Goal: Task Accomplishment & Management: Complete application form

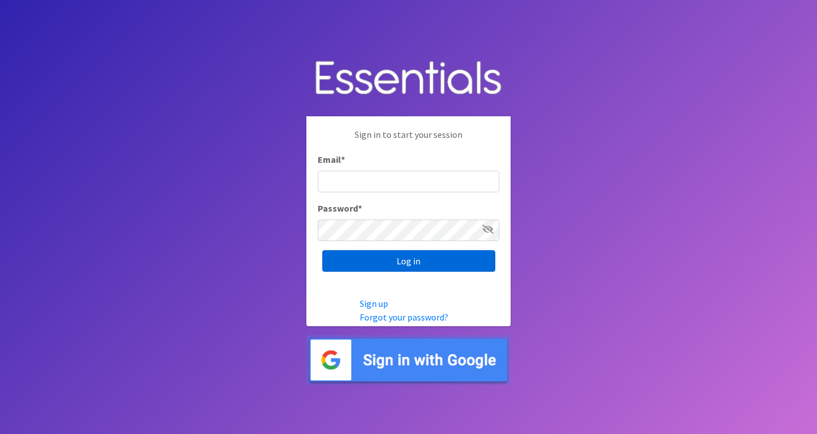
type input "[EMAIL_ADDRESS][DOMAIN_NAME]"
click at [469, 260] on input "Log in" at bounding box center [408, 261] width 173 height 22
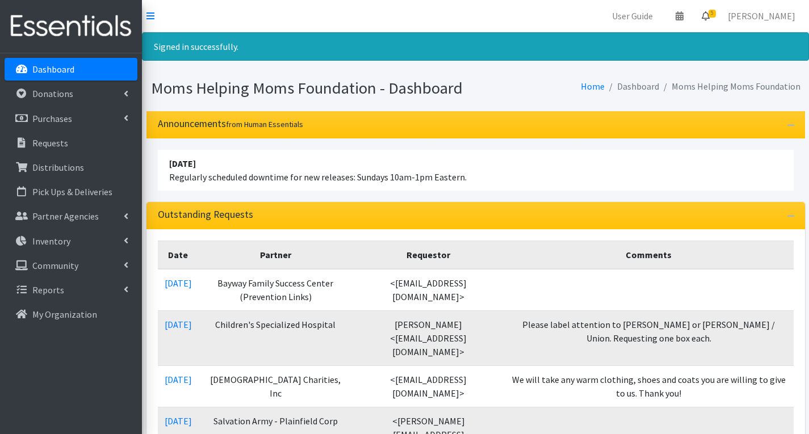
click at [716, 15] on span "5" at bounding box center [711, 14] width 7 height 8
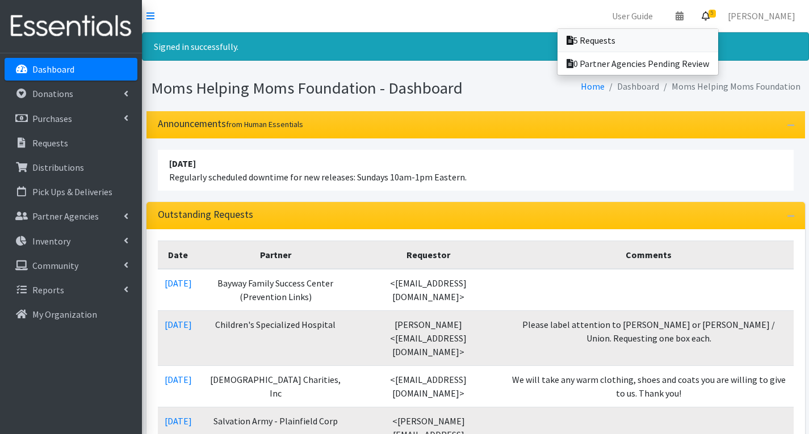
click at [613, 44] on link "5 Requests" at bounding box center [637, 40] width 161 height 23
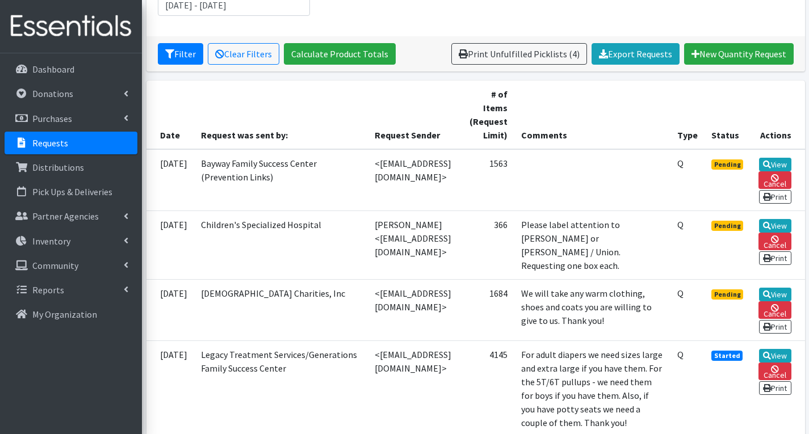
scroll to position [227, 0]
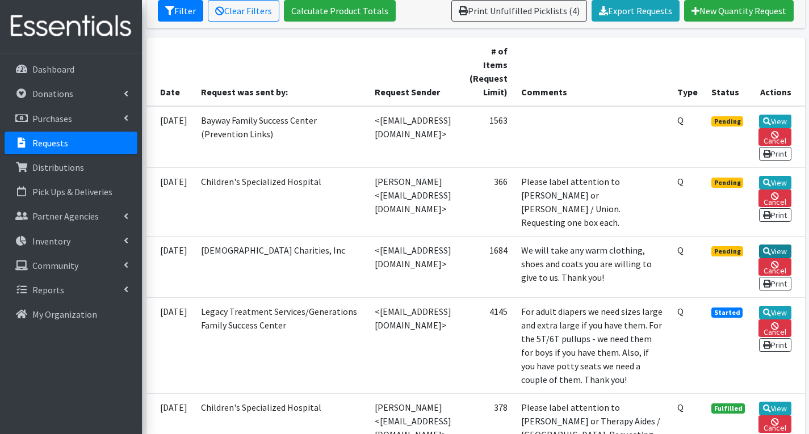
click at [776, 257] on link "View" at bounding box center [775, 252] width 32 height 14
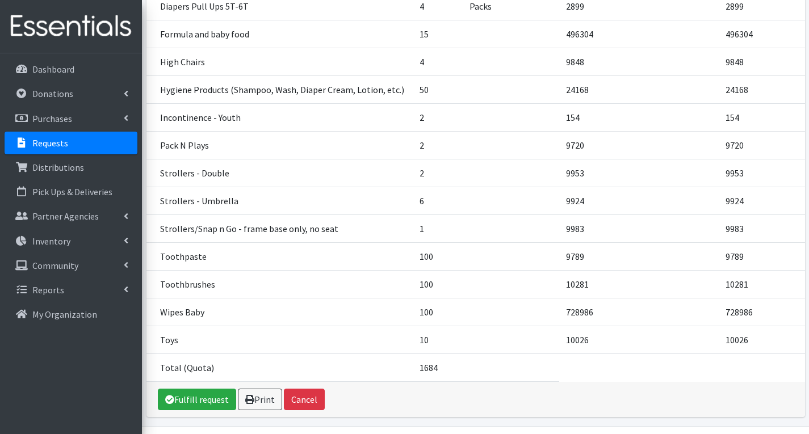
scroll to position [1180, 0]
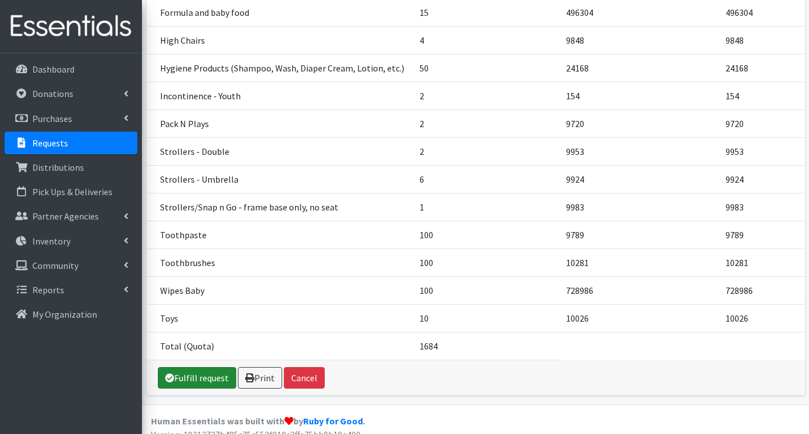
click at [208, 367] on link "Fulfill request" at bounding box center [197, 378] width 78 height 22
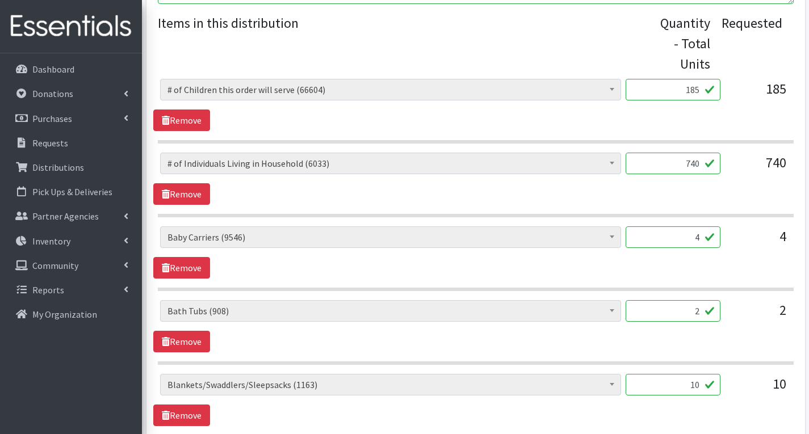
scroll to position [454, 0]
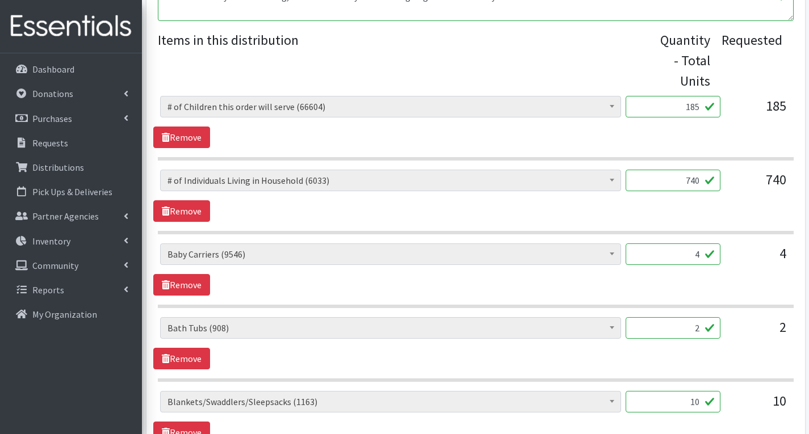
click at [699, 257] on input "4" at bounding box center [672, 254] width 95 height 22
click at [768, 271] on div "4" at bounding box center [757, 258] width 57 height 31
click at [702, 404] on input "10" at bounding box center [672, 402] width 95 height 22
click at [743, 291] on div "# of Children this order will serve (66604) # of Individuals Living in Househol…" at bounding box center [475, 269] width 644 height 52
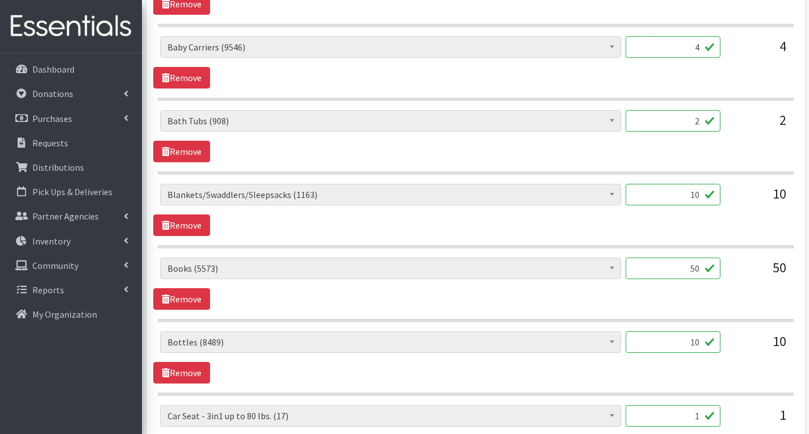
scroll to position [681, 0]
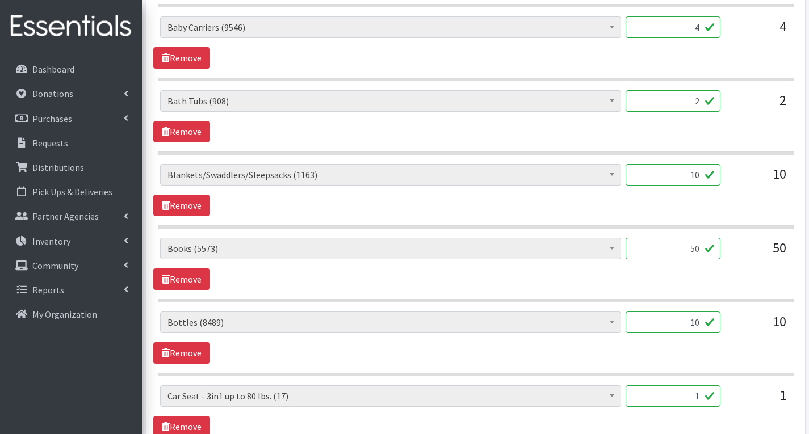
click at [701, 249] on input "50" at bounding box center [672, 249] width 95 height 22
type input "55"
click at [455, 329] on span "Bottles (8489)" at bounding box center [390, 322] width 446 height 16
click at [701, 330] on input "10" at bounding box center [672, 323] width 95 height 22
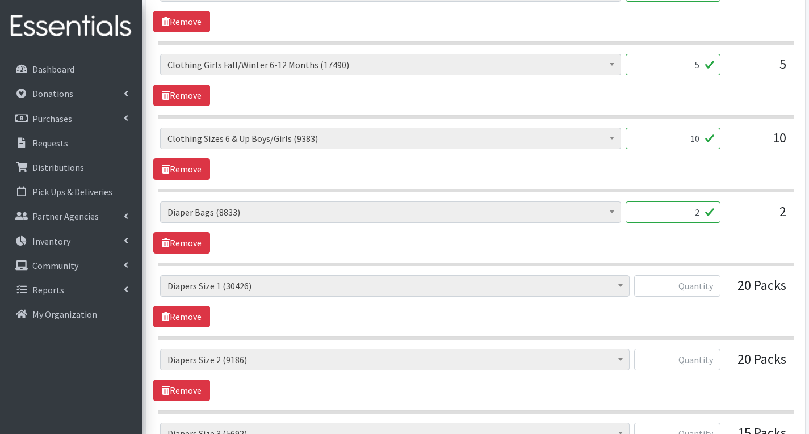
scroll to position [2213, 0]
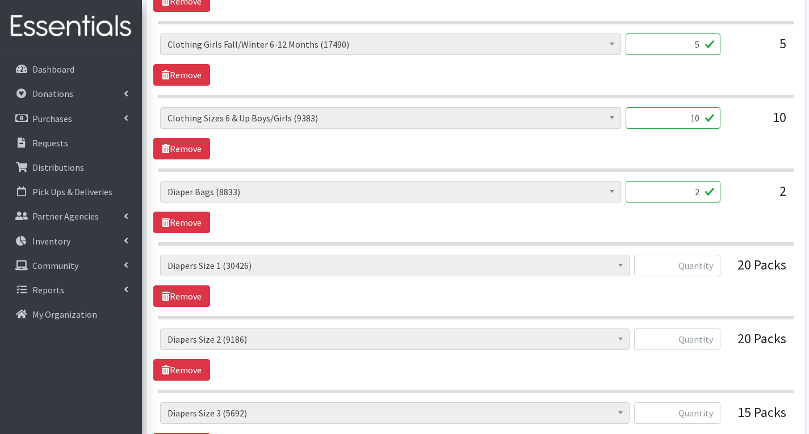
type input "13"
click at [700, 193] on input "2" at bounding box center [672, 192] width 95 height 22
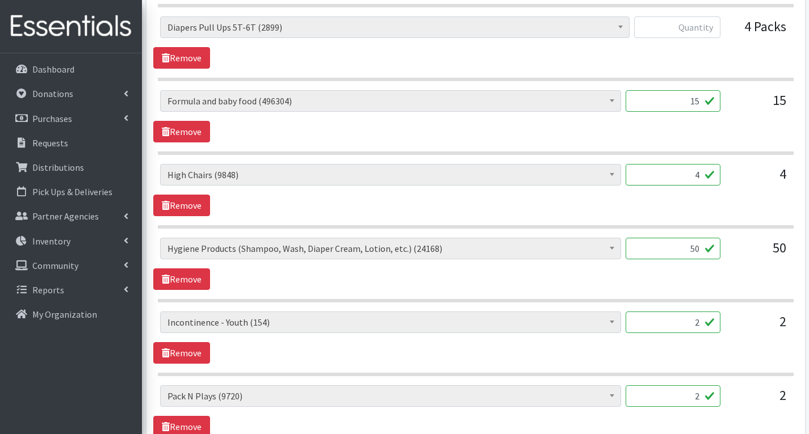
scroll to position [3008, 0]
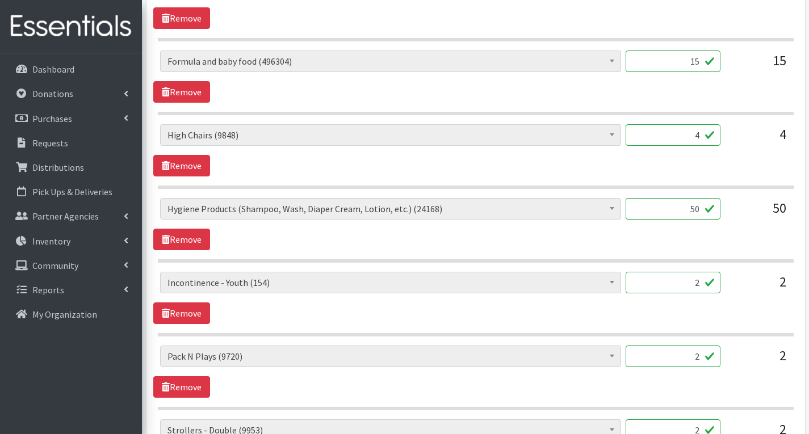
click at [701, 63] on input "15" at bounding box center [672, 62] width 95 height 22
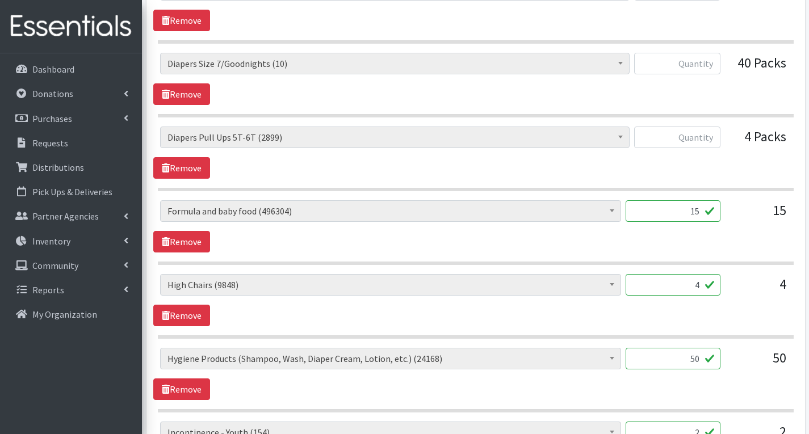
scroll to position [2838, 0]
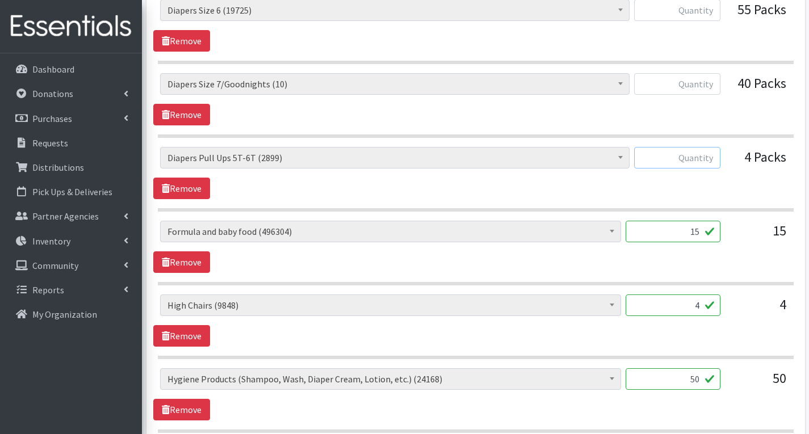
click at [711, 156] on input "text" at bounding box center [677, 158] width 86 height 22
type input "0"
click at [699, 307] on input "4" at bounding box center [672, 306] width 95 height 22
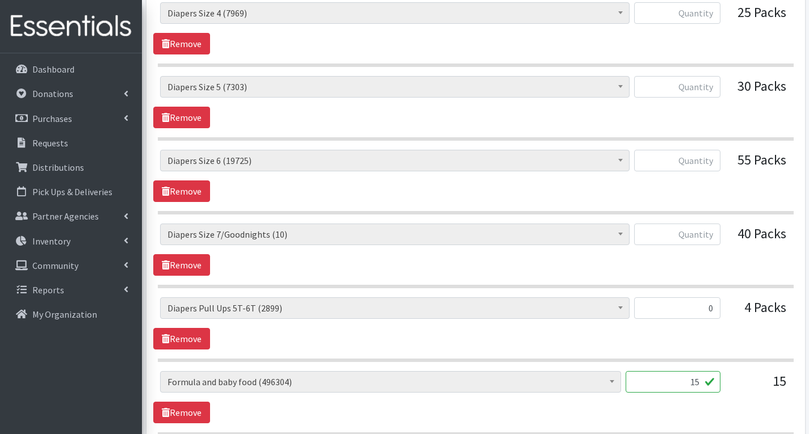
scroll to position [2667, 0]
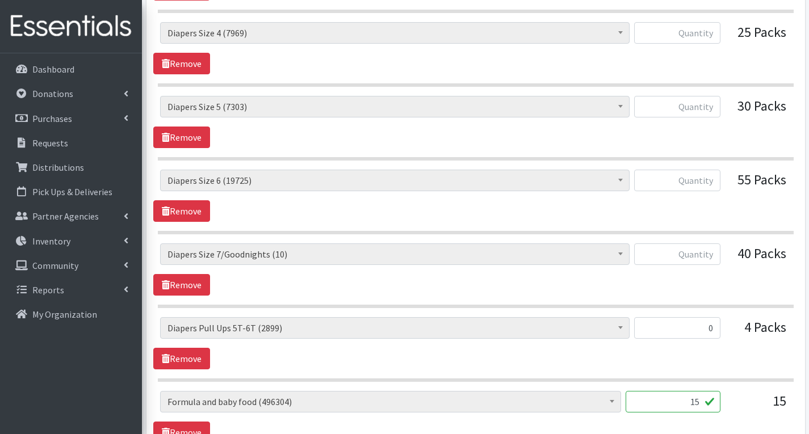
type input "0"
click at [715, 254] on input "text" at bounding box center [677, 254] width 86 height 22
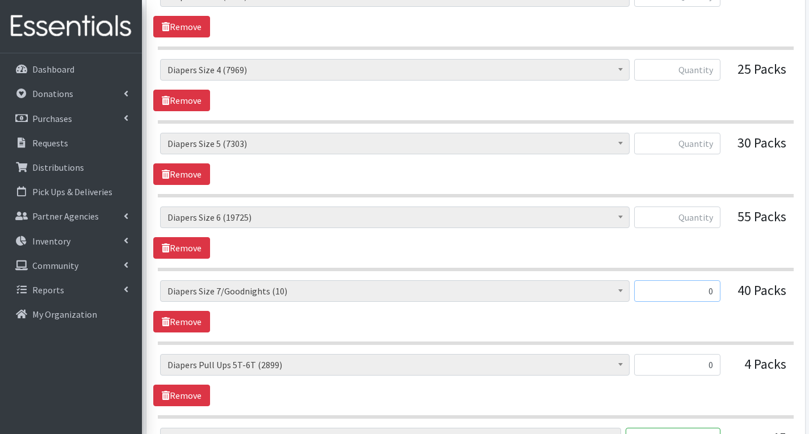
scroll to position [2611, 0]
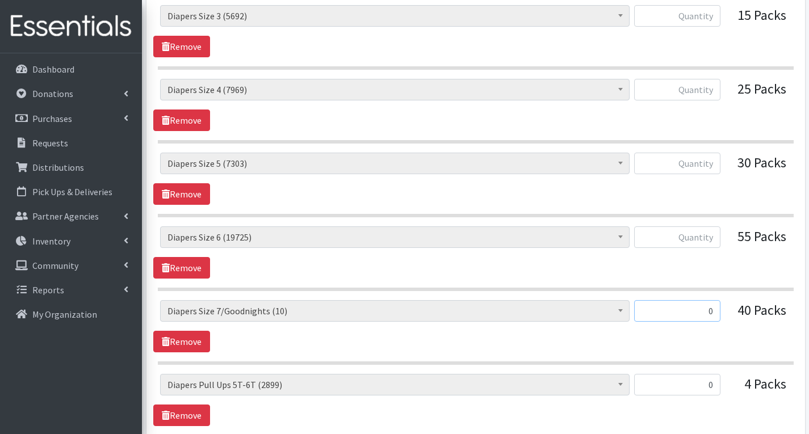
type input "0"
click at [715, 238] on input "text" at bounding box center [677, 237] width 86 height 22
type input "1000"
click at [713, 161] on input "text" at bounding box center [677, 164] width 86 height 22
type input "1000"
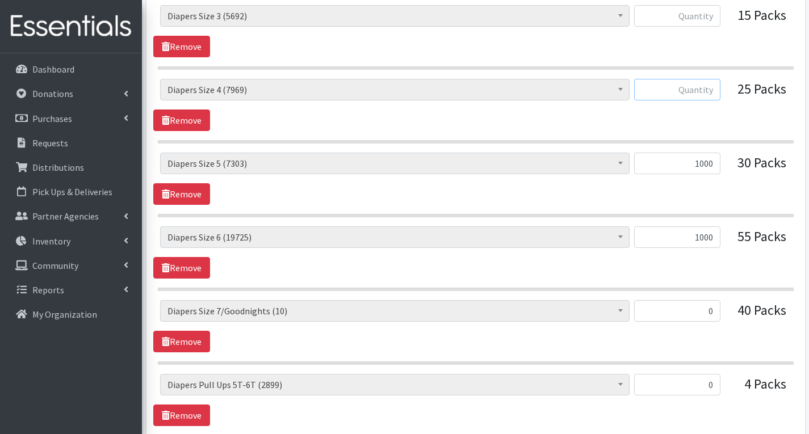
click at [715, 87] on input "text" at bounding box center [677, 90] width 86 height 22
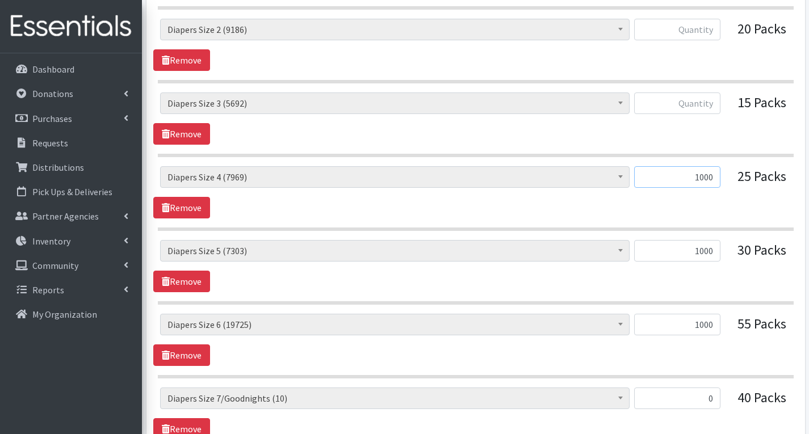
scroll to position [2497, 0]
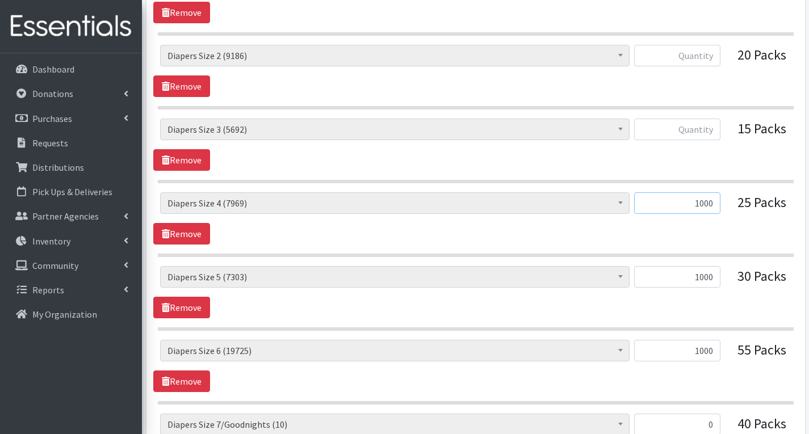
type input "1000"
click at [711, 127] on input "text" at bounding box center [677, 130] width 86 height 22
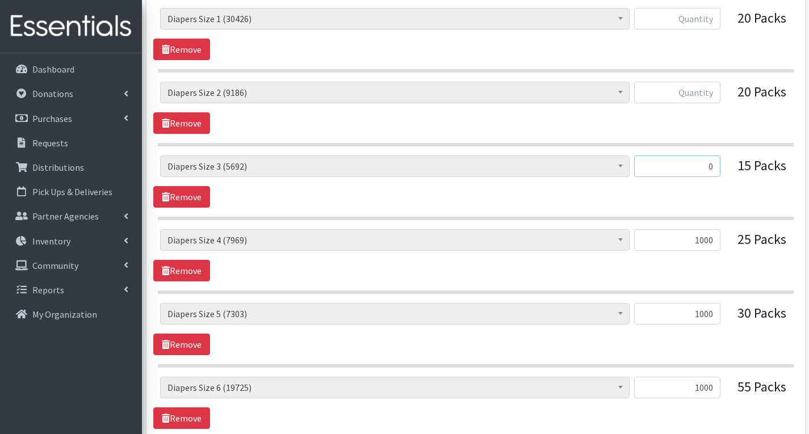
scroll to position [2384, 0]
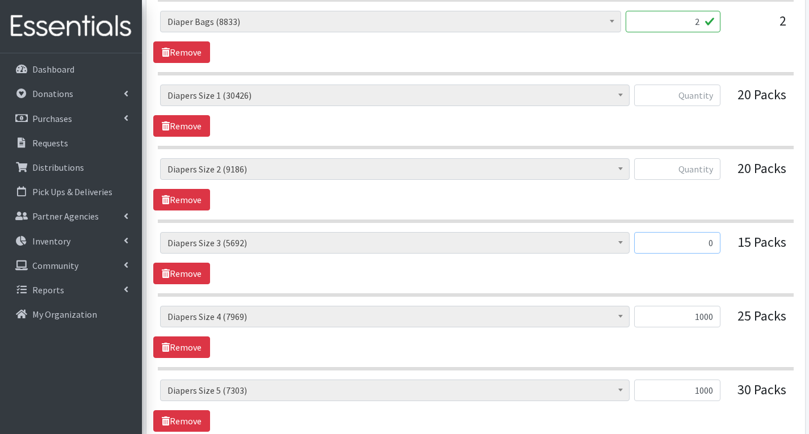
type input "0"
click at [718, 167] on input "text" at bounding box center [677, 169] width 86 height 22
type input "1"
type input "1000"
click at [711, 89] on input "text" at bounding box center [677, 96] width 86 height 22
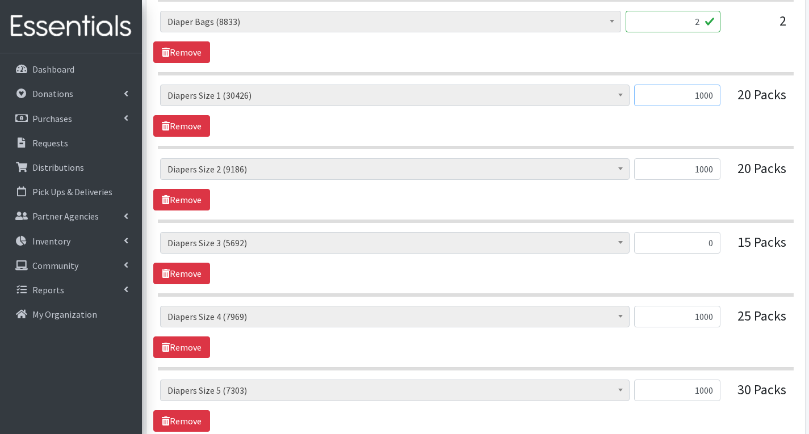
type input "1000"
click at [715, 388] on input "1000" at bounding box center [677, 391] width 86 height 22
type input "1008"
click at [717, 320] on input "1000" at bounding box center [677, 317] width 86 height 22
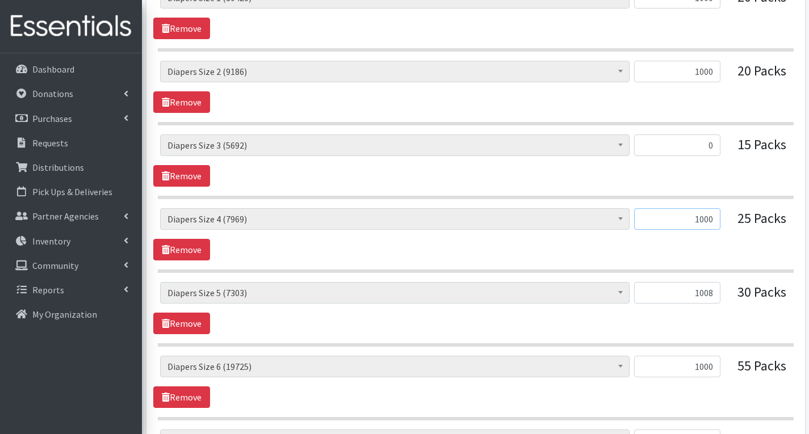
scroll to position [2497, 0]
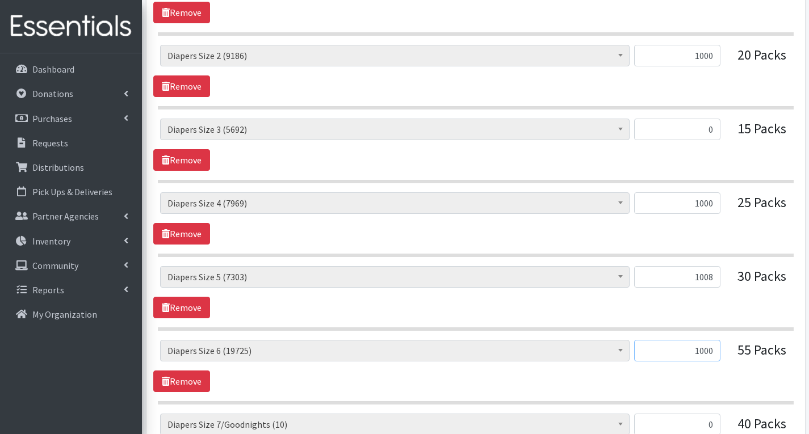
click at [712, 351] on input "1000" at bounding box center [677, 351] width 86 height 22
click at [696, 312] on div "# of Children this order will serve (66604) # of Individuals Living in Househol…" at bounding box center [475, 292] width 644 height 52
click at [708, 307] on div "# of Children this order will serve (66604) # of Individuals Living in Househol…" at bounding box center [475, 292] width 644 height 52
click at [712, 353] on input "1020" at bounding box center [677, 351] width 86 height 22
type input "1415"
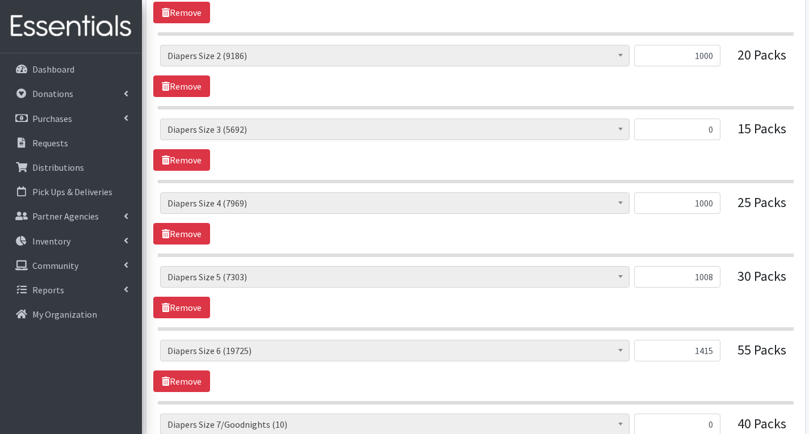
click at [748, 302] on div "# of Children this order will serve (66604) # of Individuals Living in Househol…" at bounding box center [475, 292] width 644 height 52
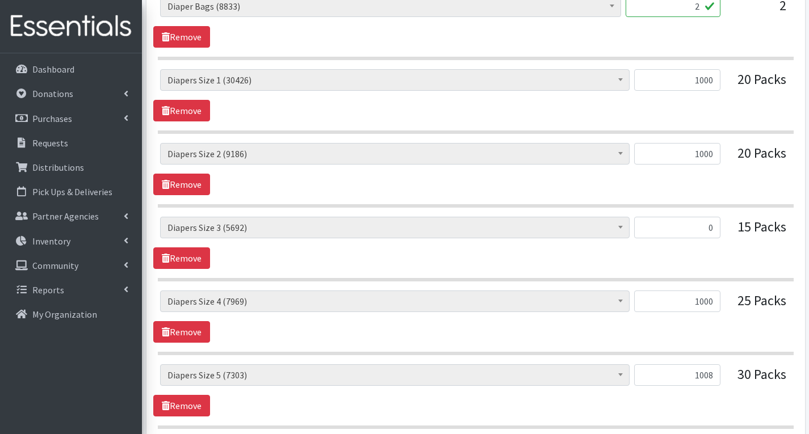
scroll to position [2384, 0]
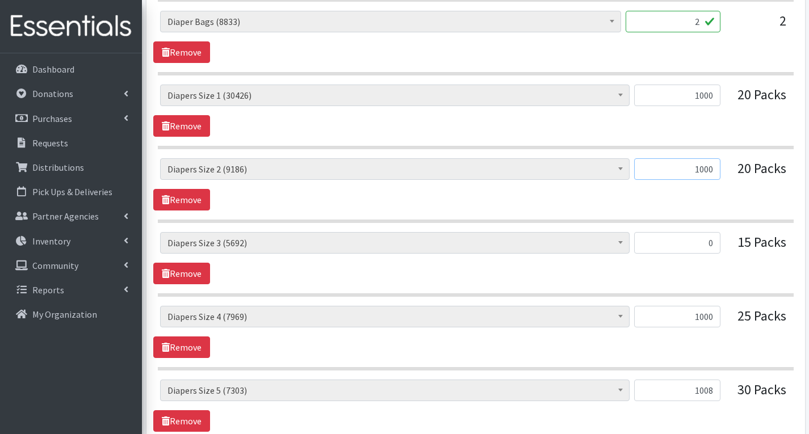
click at [714, 169] on input "1000" at bounding box center [677, 169] width 86 height 22
click at [743, 203] on div "# of Children this order will serve (66604) # of Individuals Living in Househol…" at bounding box center [475, 184] width 644 height 52
click at [712, 170] on input "1250" at bounding box center [677, 169] width 86 height 22
type input "1000"
click at [714, 320] on input "1000" at bounding box center [677, 317] width 86 height 22
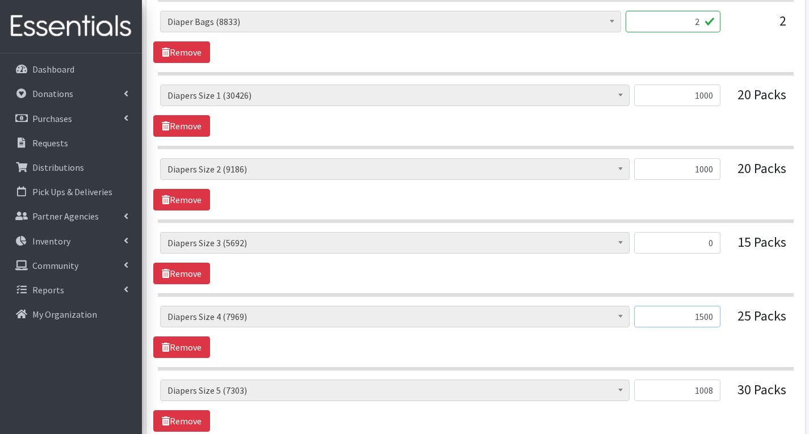
type input "1500"
click at [738, 353] on div "# of Children this order will serve (66604) # of Individuals Living in Househol…" at bounding box center [475, 332] width 644 height 52
click at [197, 275] on link "Remove" at bounding box center [181, 274] width 57 height 22
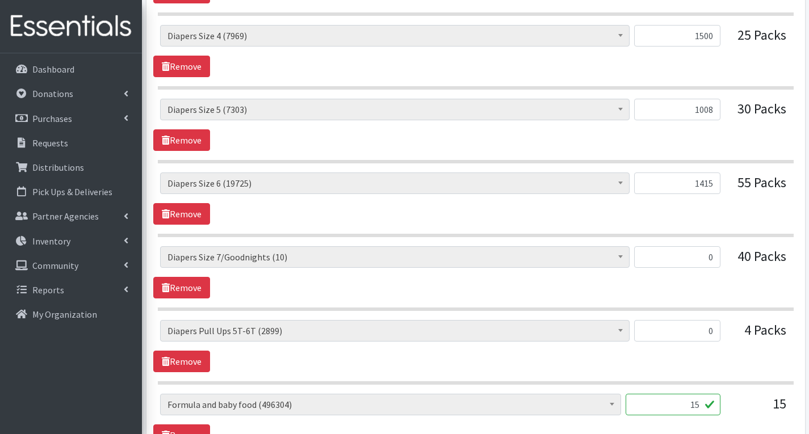
scroll to position [2611, 0]
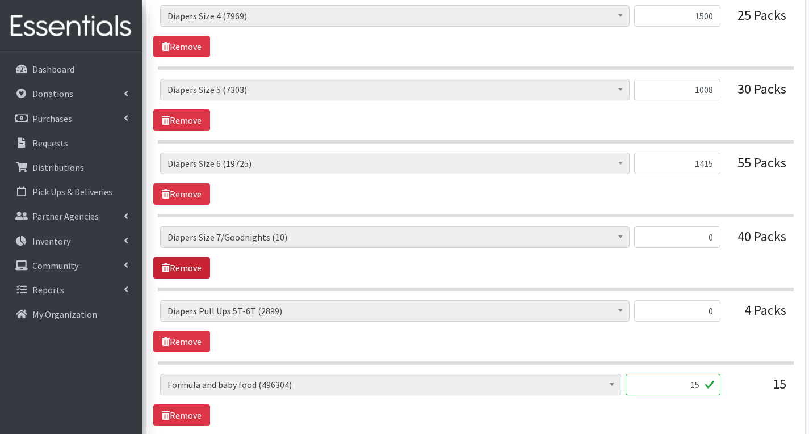
click at [193, 268] on link "Remove" at bounding box center [181, 268] width 57 height 22
click at [194, 266] on link "Remove" at bounding box center [181, 268] width 57 height 22
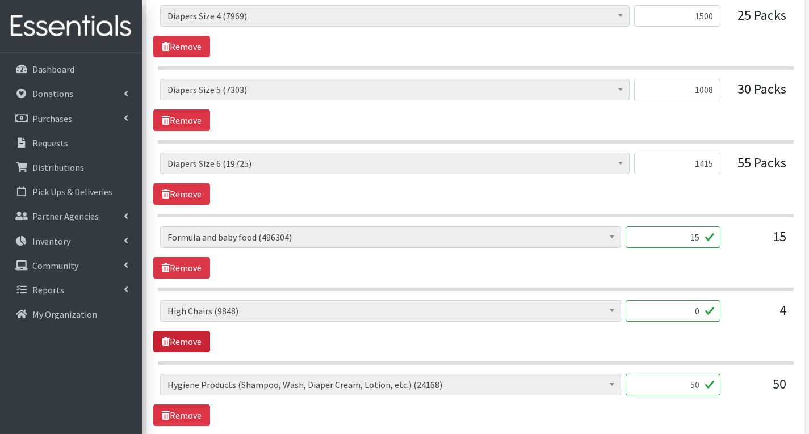
click at [201, 342] on link "Remove" at bounding box center [181, 342] width 57 height 22
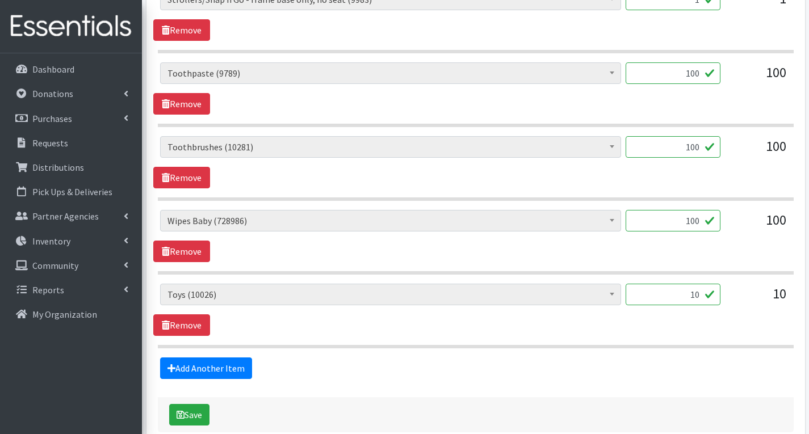
scroll to position [3292, 0]
click at [699, 222] on input "100" at bounding box center [672, 220] width 95 height 22
type input "1"
click at [695, 147] on input "100" at bounding box center [672, 147] width 95 height 22
type input "0"
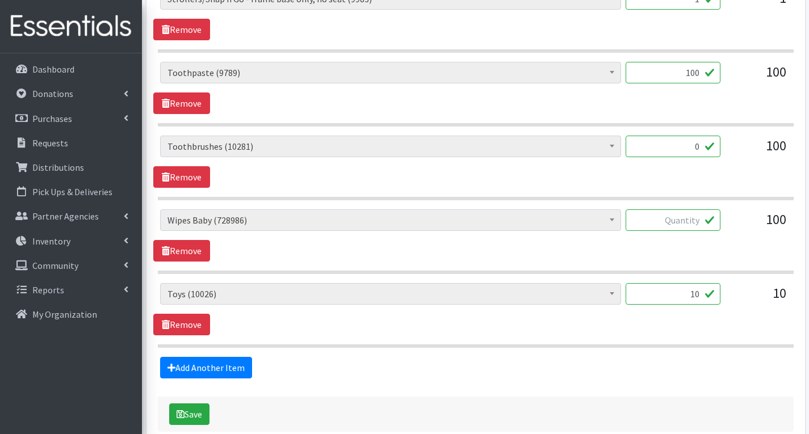
click at [697, 223] on input "text" at bounding box center [672, 220] width 95 height 22
type input "3312"
click at [182, 176] on link "Remove" at bounding box center [181, 177] width 57 height 22
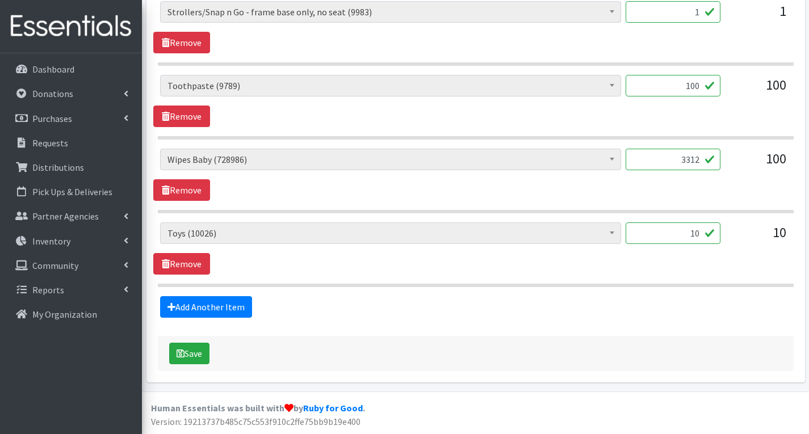
scroll to position [3279, 0]
click at [695, 89] on input "100" at bounding box center [672, 86] width 95 height 22
type input "10"
click at [176, 112] on link "Remove" at bounding box center [181, 117] width 57 height 22
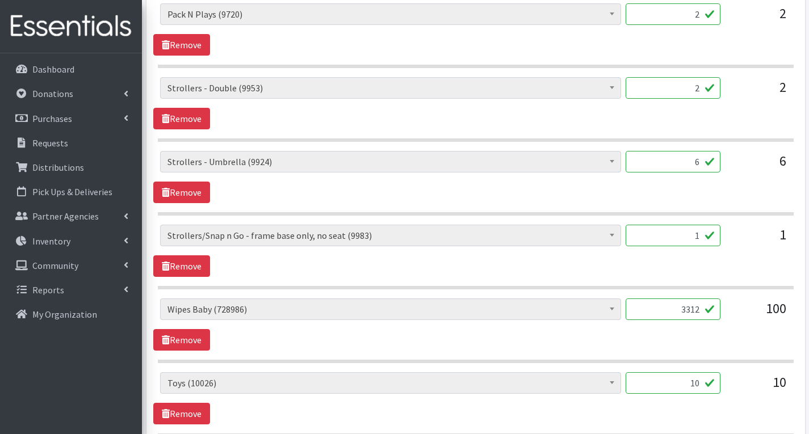
scroll to position [3035, 0]
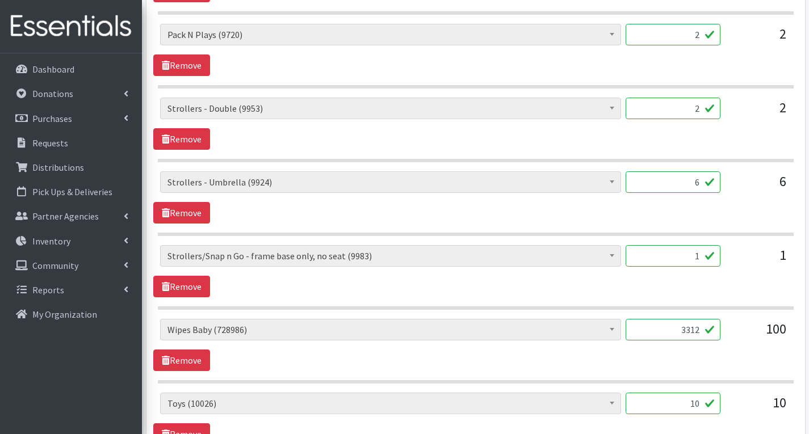
click at [701, 39] on input "2" at bounding box center [672, 35] width 95 height 22
type input "0"
click at [698, 109] on input "2" at bounding box center [672, 109] width 95 height 22
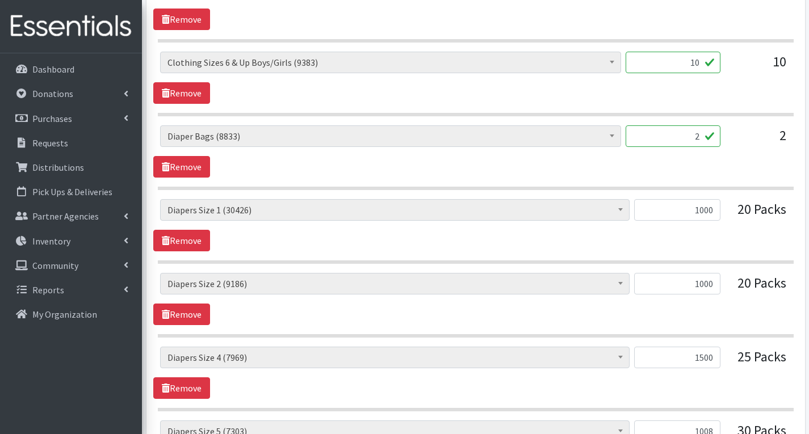
scroll to position [2297, 0]
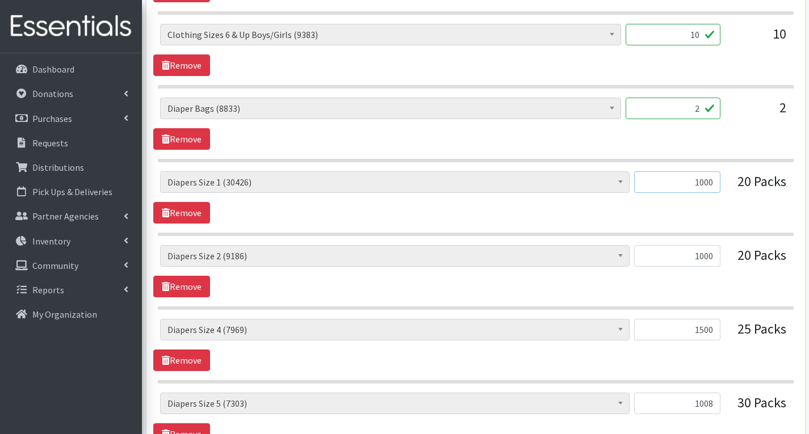
click at [713, 185] on input "1000" at bounding box center [677, 182] width 86 height 22
type input "1099"
click at [683, 220] on div "# of Children this order will serve (66604) # of Individuals Living in Househol…" at bounding box center [475, 197] width 644 height 52
click at [702, 110] on input "2" at bounding box center [672, 109] width 95 height 22
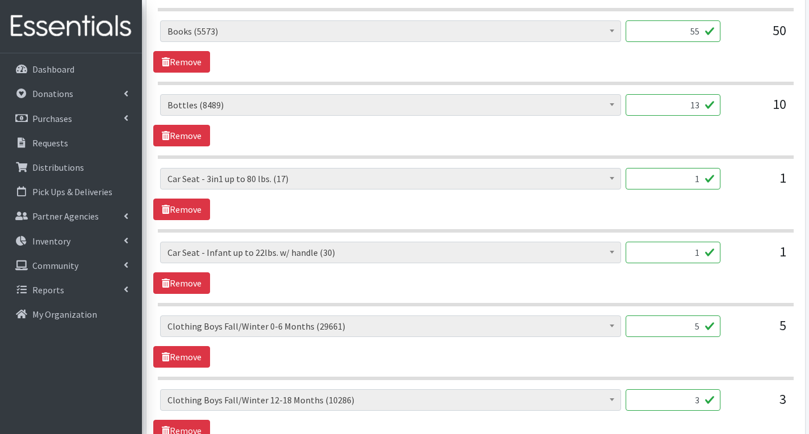
scroll to position [878, 0]
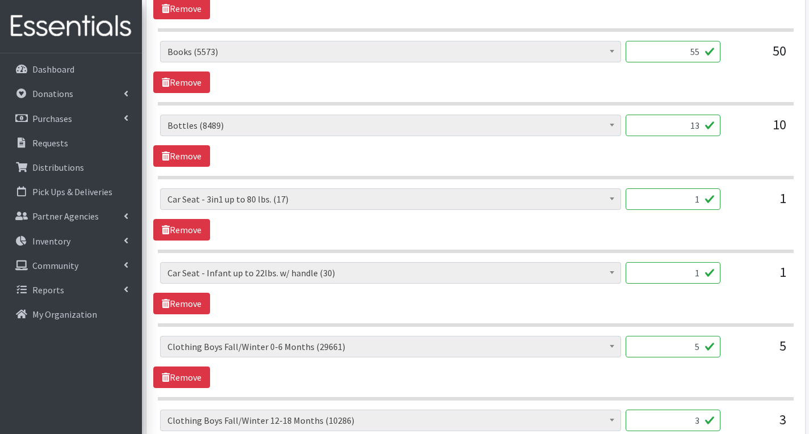
click at [701, 347] on input "5" at bounding box center [672, 347] width 95 height 22
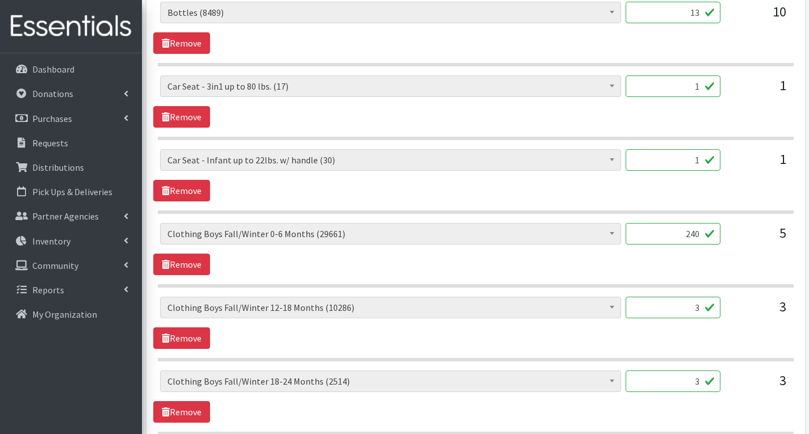
scroll to position [991, 0]
type input "240"
click at [704, 305] on input "3" at bounding box center [672, 307] width 95 height 22
click at [737, 356] on section "# of Children this order will serve (66604) # of Individuals Living in Househol…" at bounding box center [476, 328] width 636 height 65
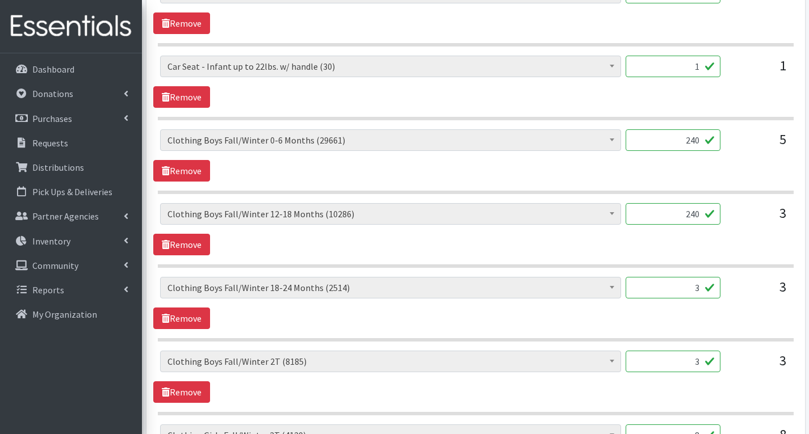
scroll to position [1162, 0]
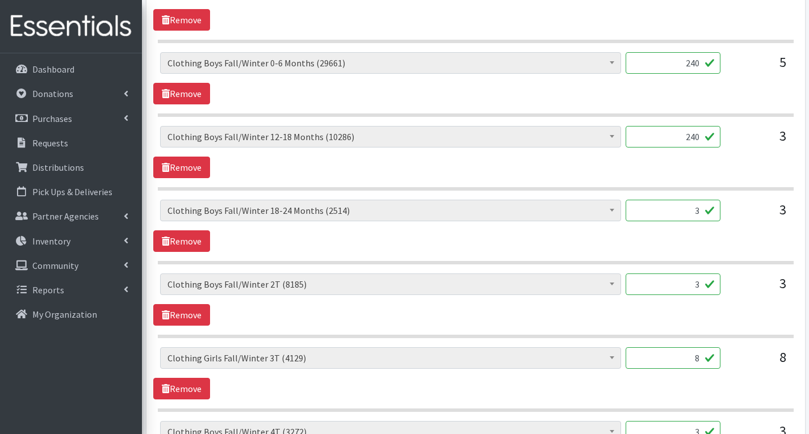
click at [700, 138] on input "240" at bounding box center [672, 137] width 95 height 22
type input "2"
type input "120"
click at [699, 213] on input "3" at bounding box center [672, 211] width 95 height 22
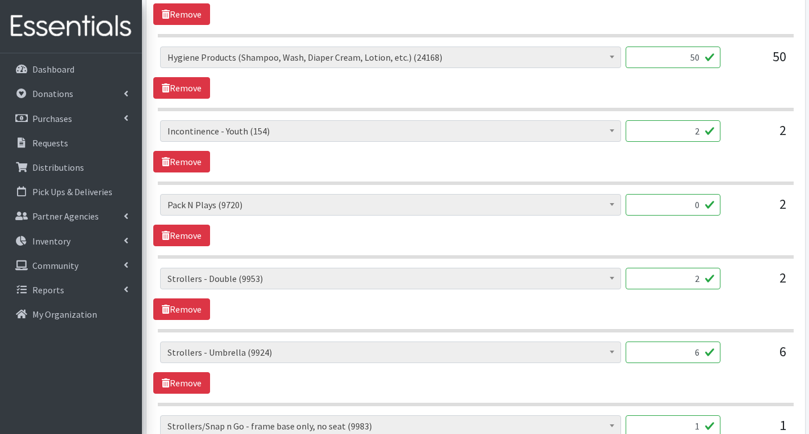
scroll to position [3205, 0]
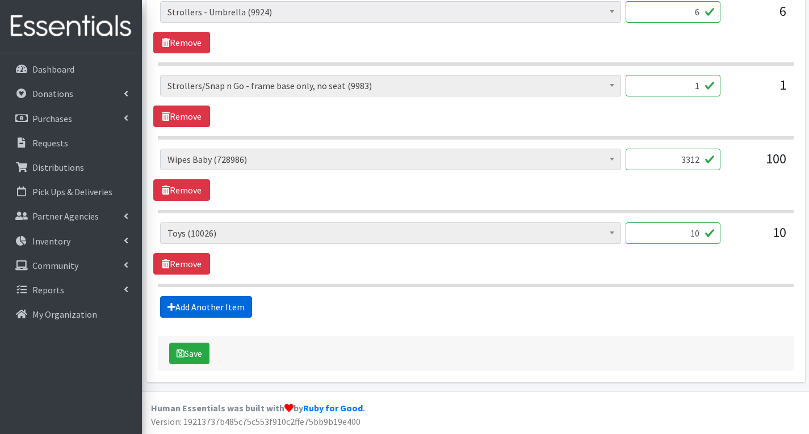
type input "0"
click at [211, 306] on link "Add Another Item" at bounding box center [206, 307] width 92 height 22
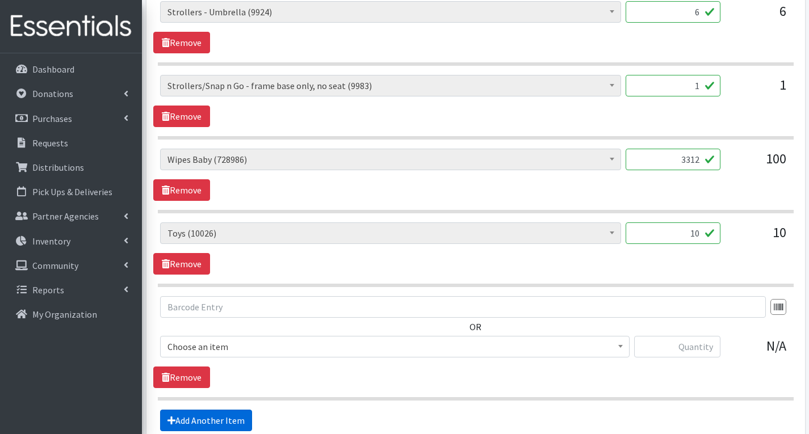
scroll to position [3318, 0]
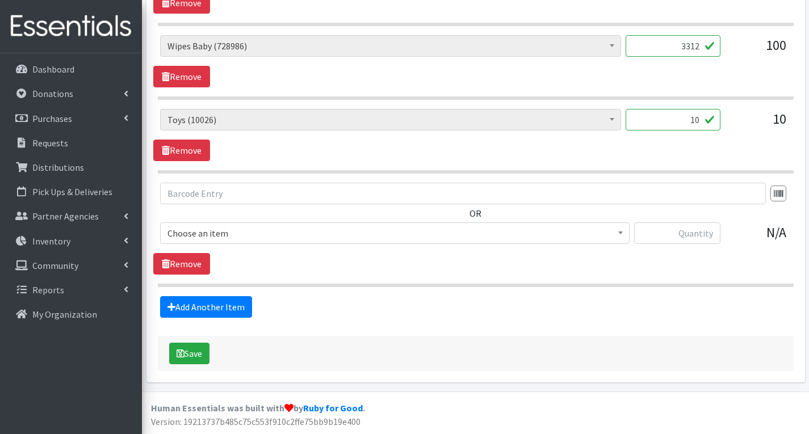
click at [289, 237] on span "Choose an item" at bounding box center [394, 233] width 455 height 16
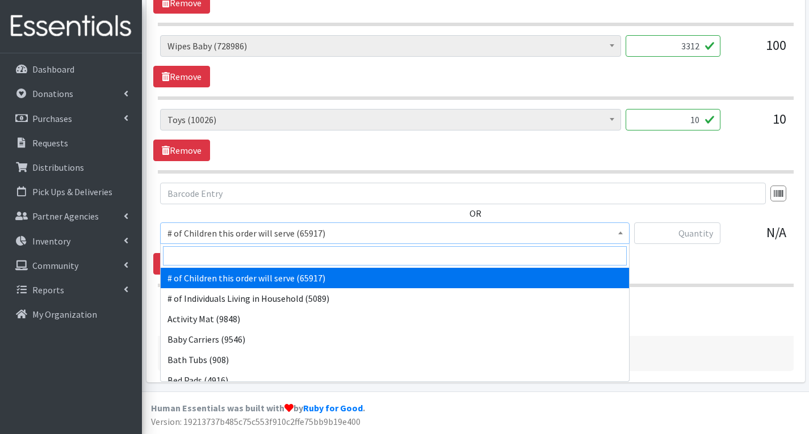
click at [267, 256] on input "search" at bounding box center [395, 255] width 464 height 19
click at [253, 256] on input "search" at bounding box center [395, 255] width 464 height 19
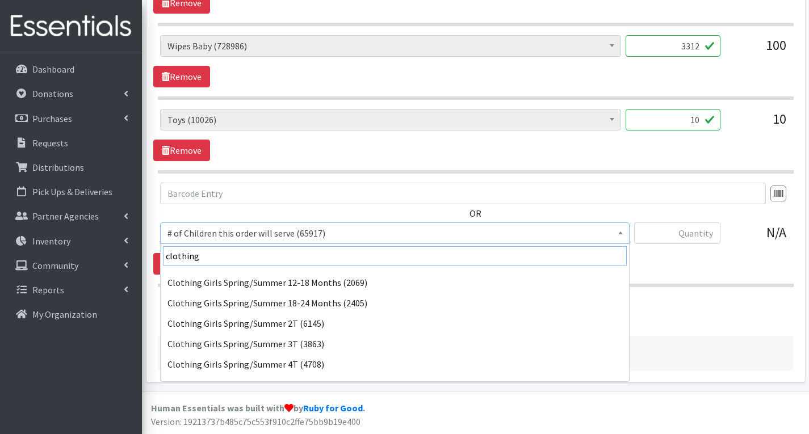
scroll to position [663, 0]
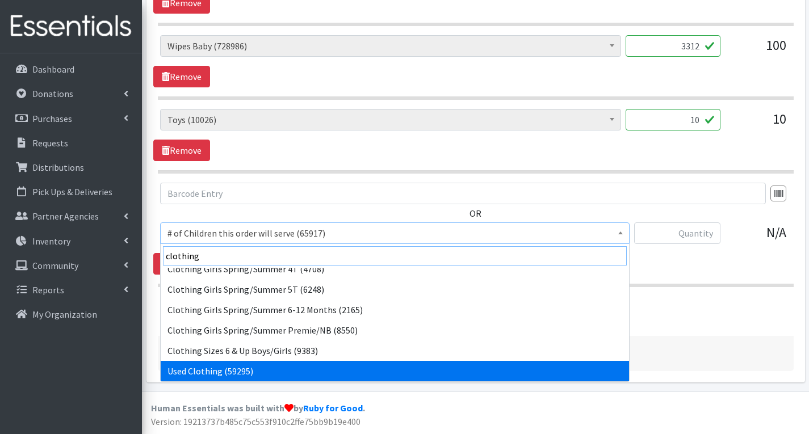
type input "clothing"
select select "1919"
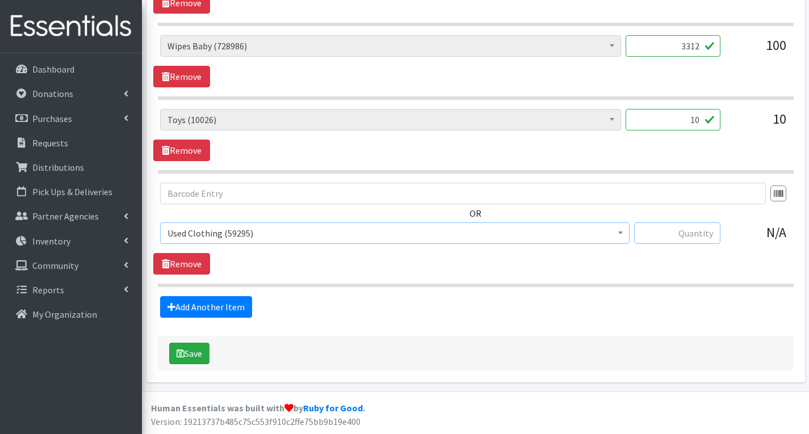
click at [692, 234] on input "text" at bounding box center [677, 233] width 86 height 22
type input "3"
type input "200"
click at [619, 268] on div "OR # of Children this order will serve (65917) # of Individuals Living in House…" at bounding box center [475, 229] width 644 height 92
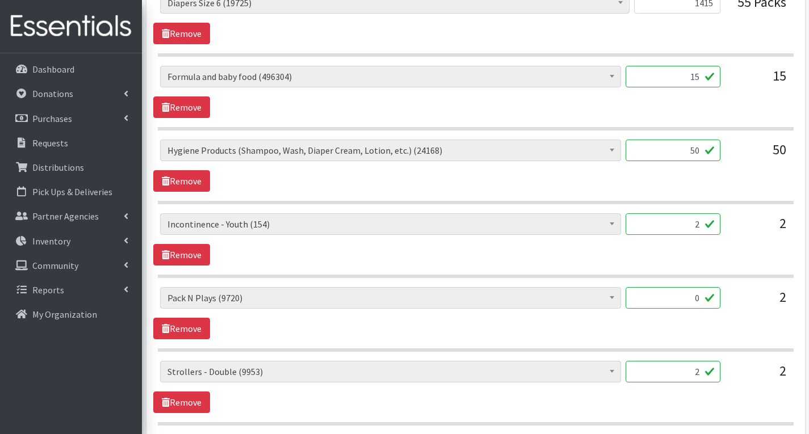
scroll to position [2751, 0]
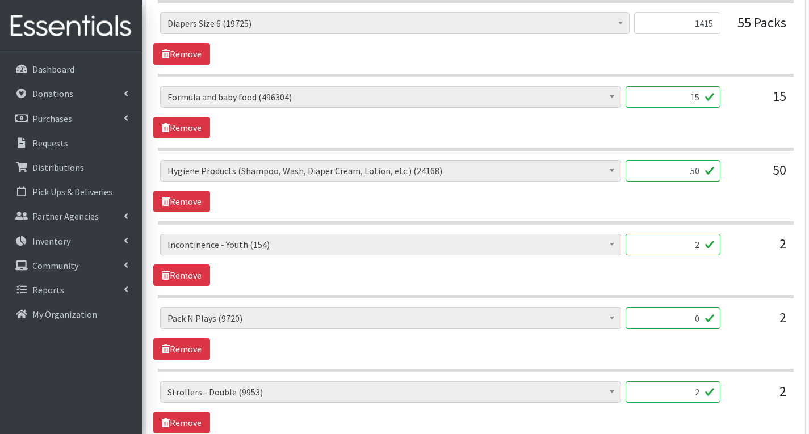
click at [703, 247] on input "2" at bounding box center [672, 245] width 95 height 22
type input "0"
